Goal: Communication & Community: Share content

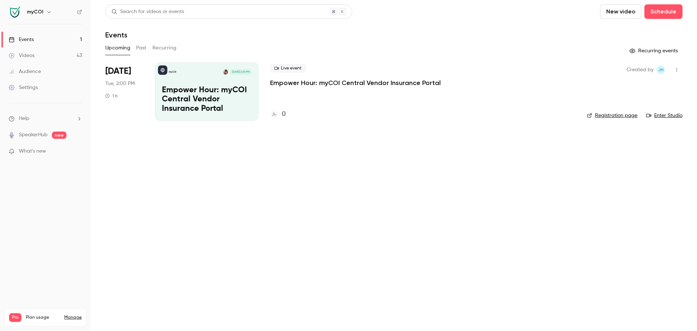
click at [33, 39] on div "Events" at bounding box center [21, 39] width 25 height 7
click at [32, 60] on link "Videos 43" at bounding box center [45, 56] width 91 height 16
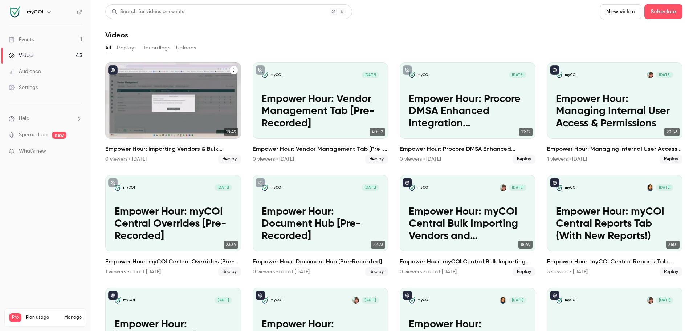
click at [114, 69] on icon "published" at bounding box center [113, 70] width 4 height 4
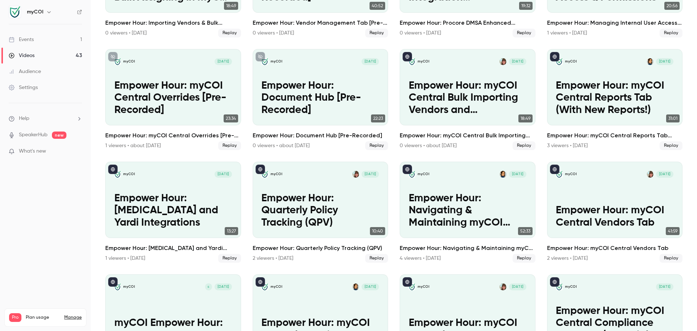
scroll to position [145, 0]
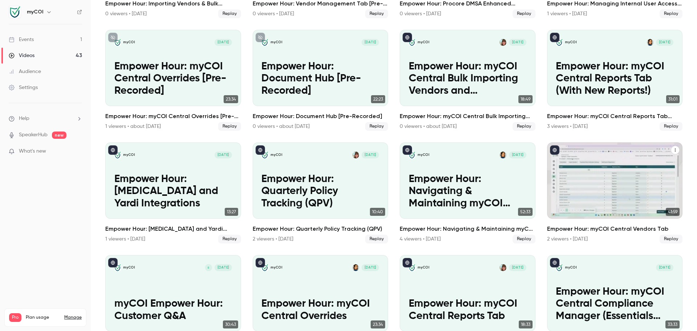
click at [673, 148] on icon "Empower Hour: myCOI Central Vendors Tab" at bounding box center [675, 150] width 4 height 4
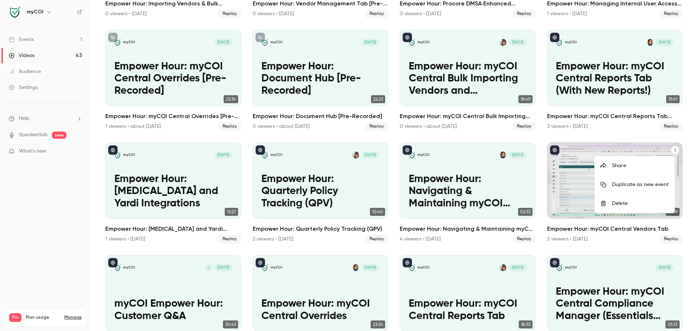
click at [626, 162] on li "Share" at bounding box center [635, 165] width 80 height 19
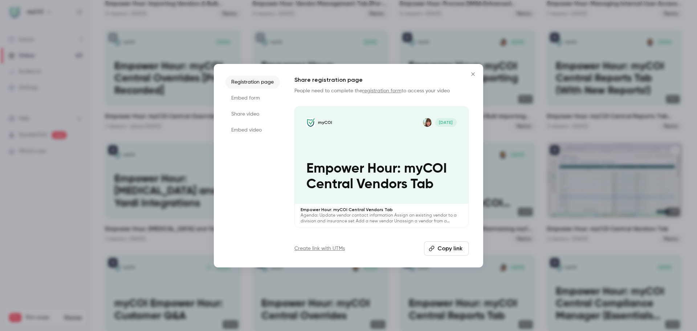
click at [446, 250] on button "Copy link" at bounding box center [446, 248] width 45 height 15
click at [473, 75] on icon "Close" at bounding box center [473, 74] width 9 height 6
